Goal: Transaction & Acquisition: Download file/media

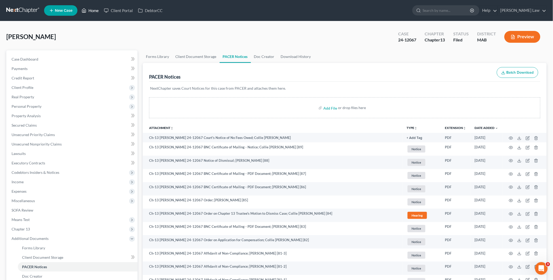
click at [94, 11] on link "Home" at bounding box center [90, 10] width 22 height 9
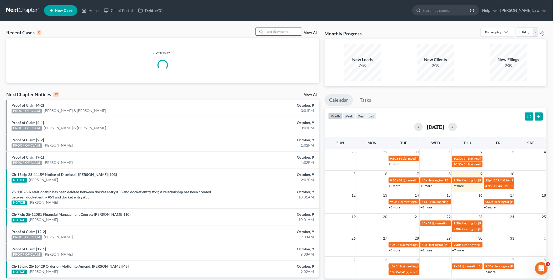
click at [274, 32] on input "search" at bounding box center [283, 32] width 37 height 8
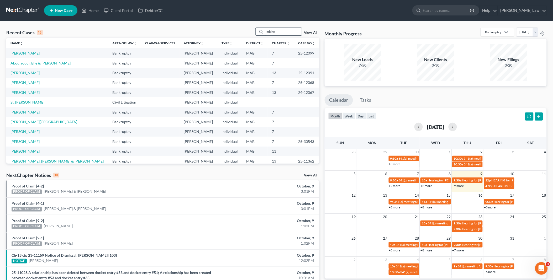
type input "miche"
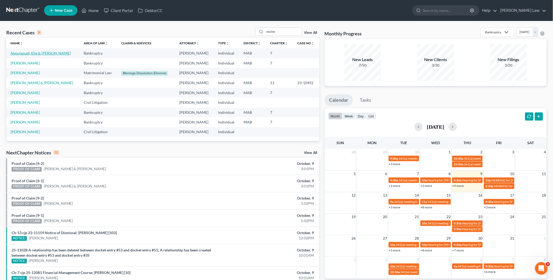
click at [26, 53] on link "Aboujaoudi, Elie & [PERSON_NAME]" at bounding box center [41, 53] width 60 height 4
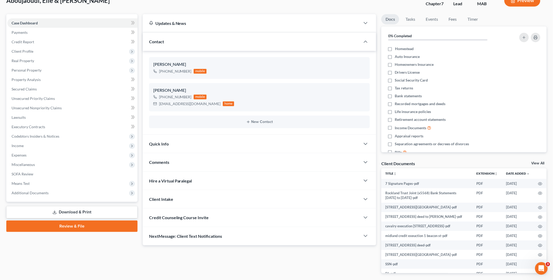
scroll to position [57, 0]
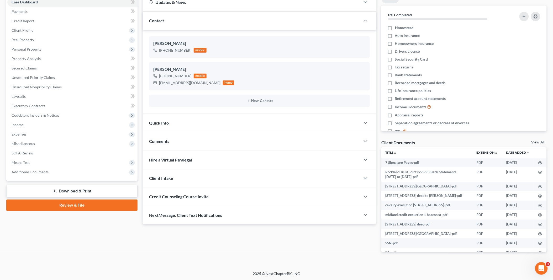
click at [538, 141] on link "View All" at bounding box center [538, 143] width 13 height 4
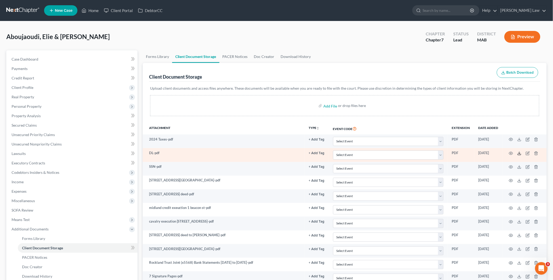
click at [519, 154] on polyline at bounding box center [520, 153] width 2 height 1
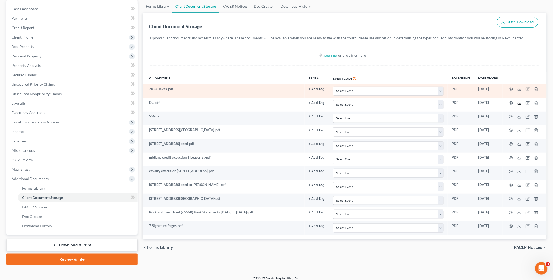
scroll to position [54, 0]
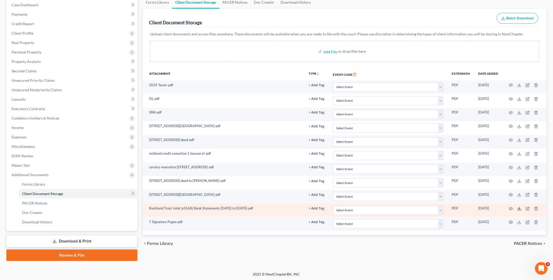
click at [522, 208] on icon at bounding box center [520, 209] width 4 height 4
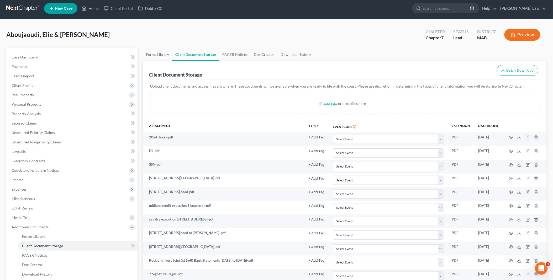
scroll to position [0, 0]
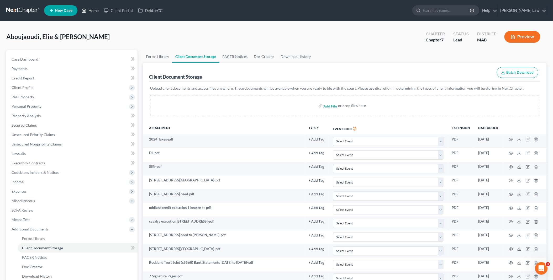
click at [97, 9] on link "Home" at bounding box center [90, 10] width 22 height 9
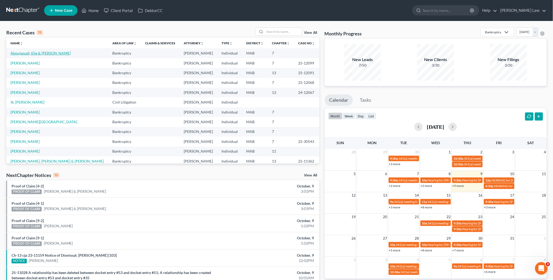
click at [29, 51] on link "Aboujaoudi, Elie & [PERSON_NAME]" at bounding box center [41, 53] width 60 height 4
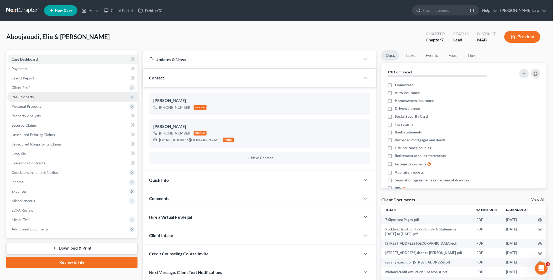
click at [26, 96] on span "Real Property" at bounding box center [23, 97] width 23 height 4
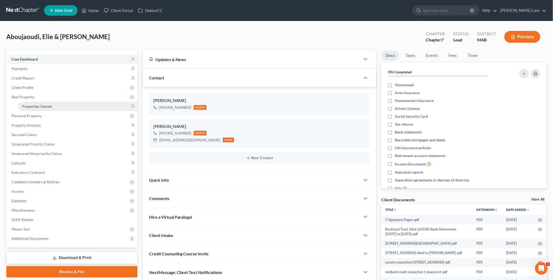
click at [40, 105] on span "Properties Owned" at bounding box center [37, 106] width 30 height 4
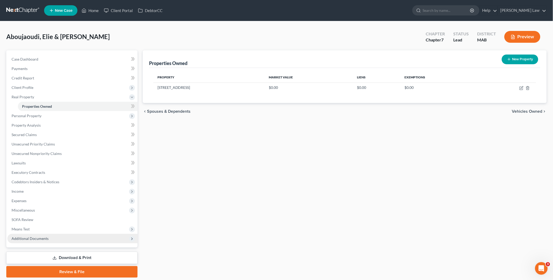
click at [59, 238] on span "Additional Documents" at bounding box center [72, 238] width 130 height 9
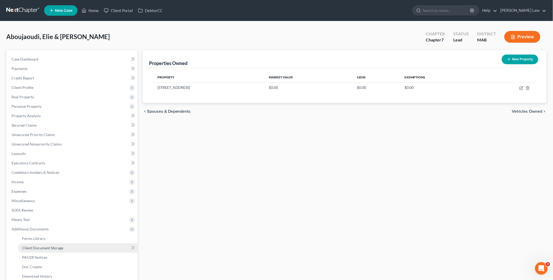
click at [62, 247] on span "Client Document Storage" at bounding box center [42, 248] width 41 height 4
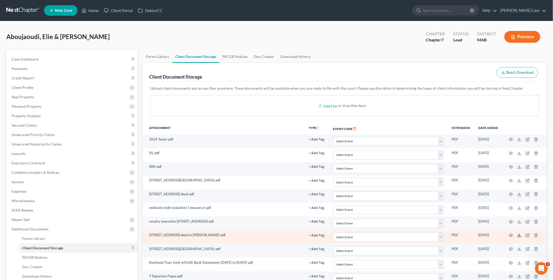
click at [520, 236] on line at bounding box center [520, 235] width 0 height 2
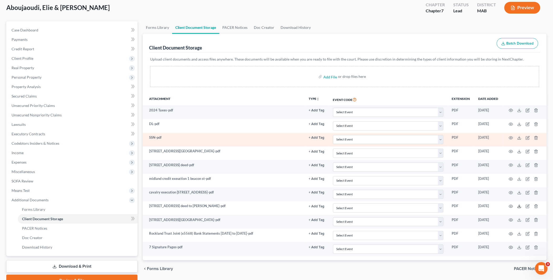
scroll to position [54, 0]
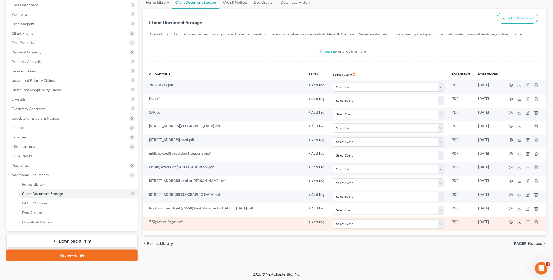
click at [519, 224] on icon at bounding box center [520, 223] width 4 height 4
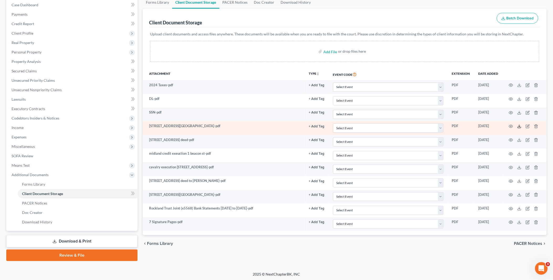
click at [520, 127] on icon at bounding box center [520, 126] width 4 height 4
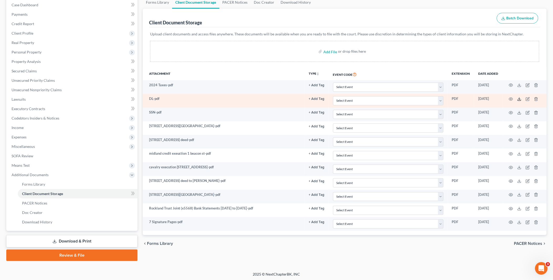
click at [520, 99] on line at bounding box center [520, 99] width 0 height 2
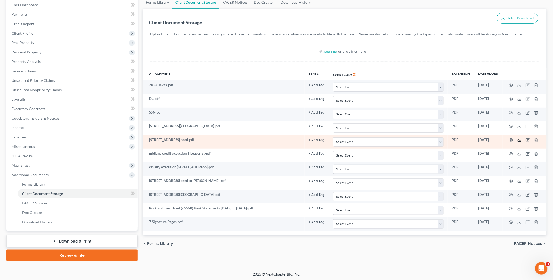
click at [520, 141] on icon at bounding box center [520, 140] width 4 height 4
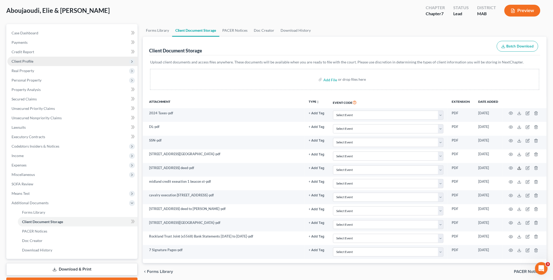
scroll to position [0, 0]
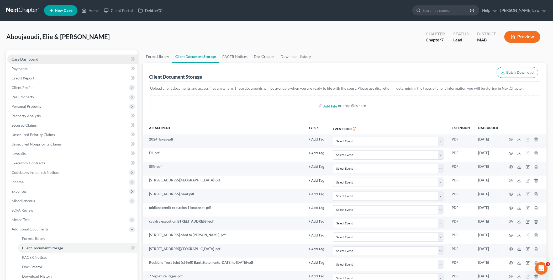
click at [35, 60] on span "Case Dashboard" at bounding box center [25, 59] width 27 height 4
